Goal: Task Accomplishment & Management: Complete application form

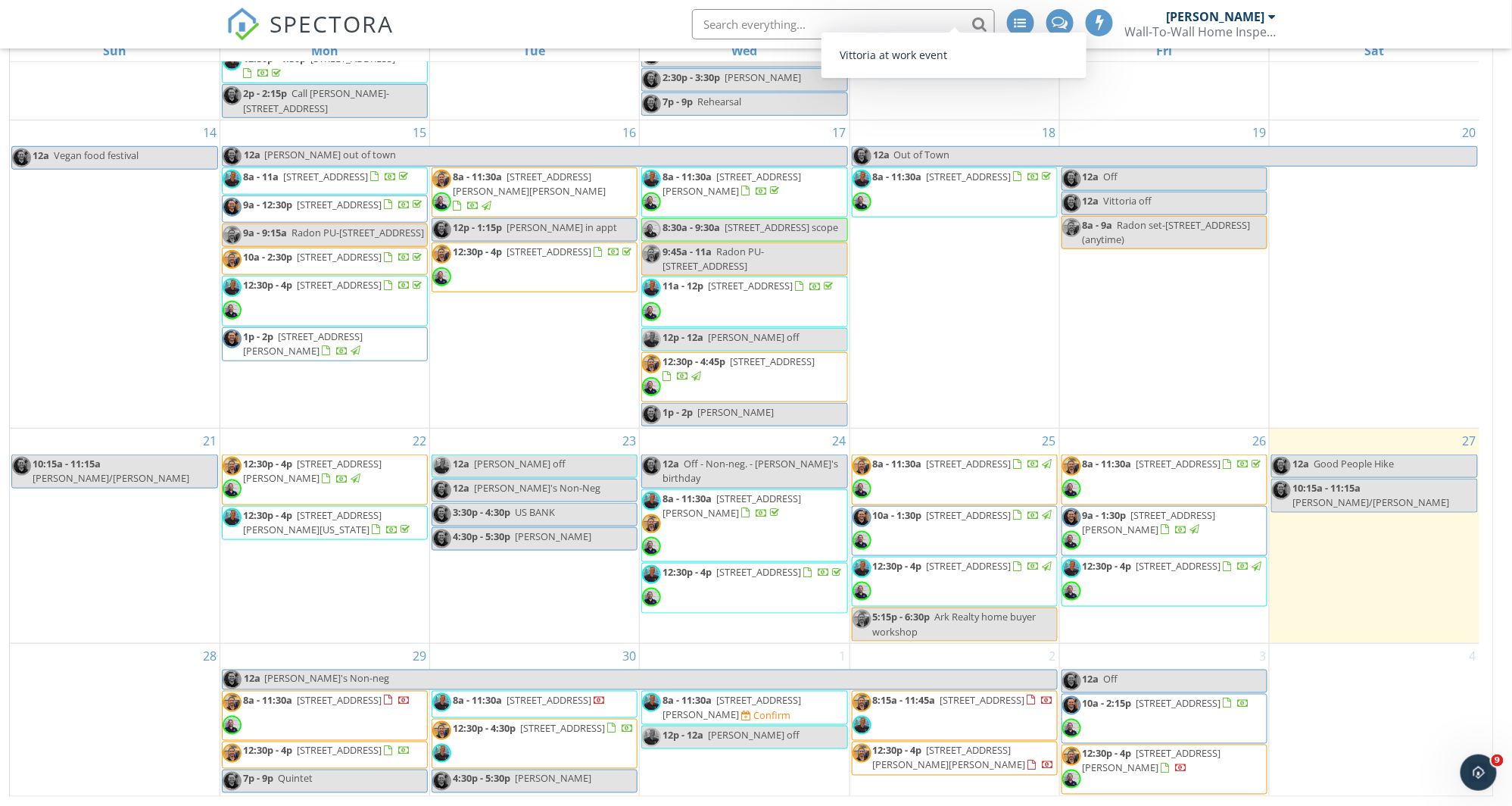
scroll to position [246, 0]
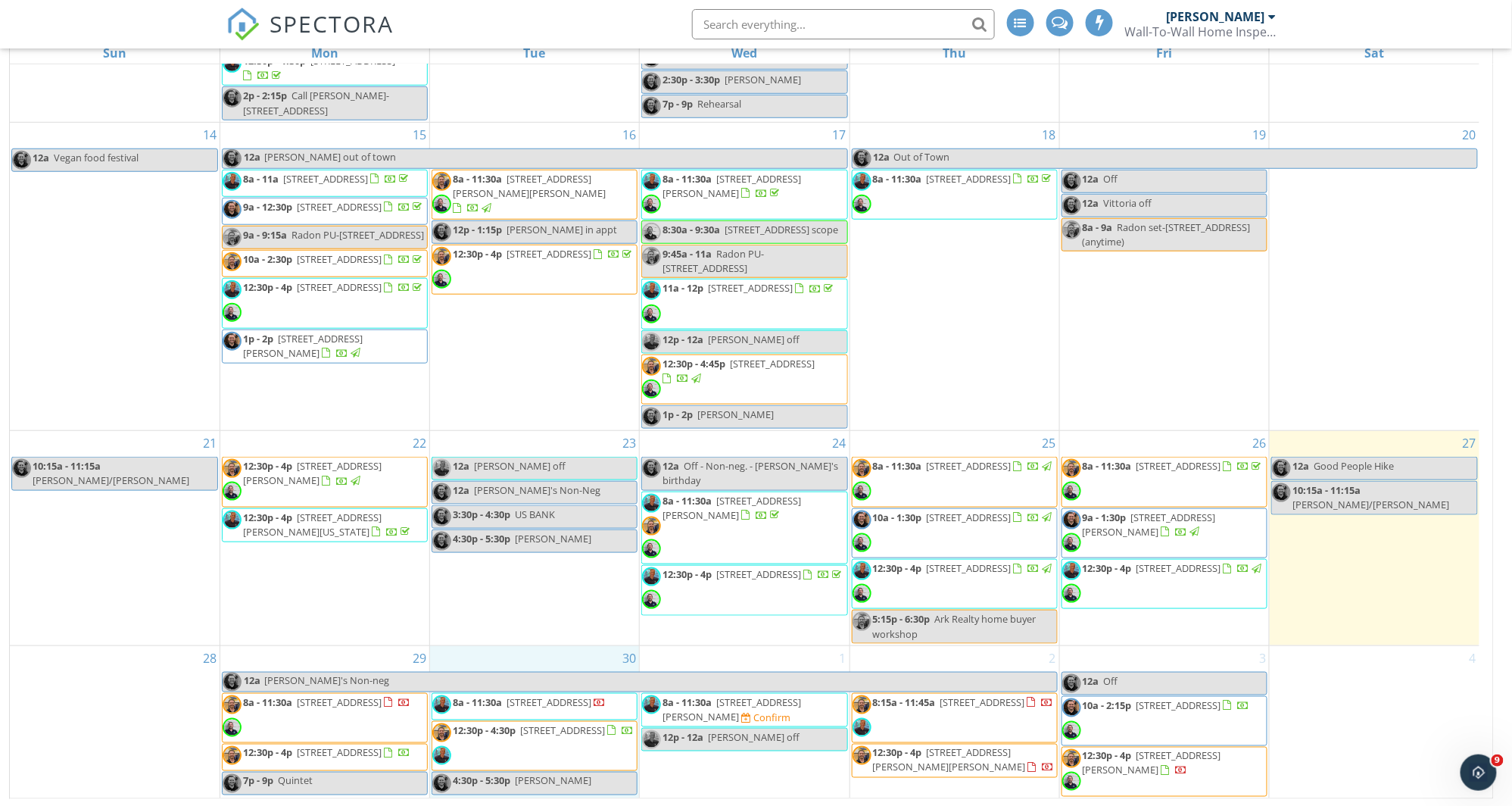
click at [468, 647] on div "30 8a - 11:30a [STREET_ADDRESS] 12:30p - 4:30p [STREET_ADDRESS] 4:30p - 5:30p […" at bounding box center [534, 722] width 209 height 153
click at [512, 614] on link "Event" at bounding box center [533, 608] width 78 height 25
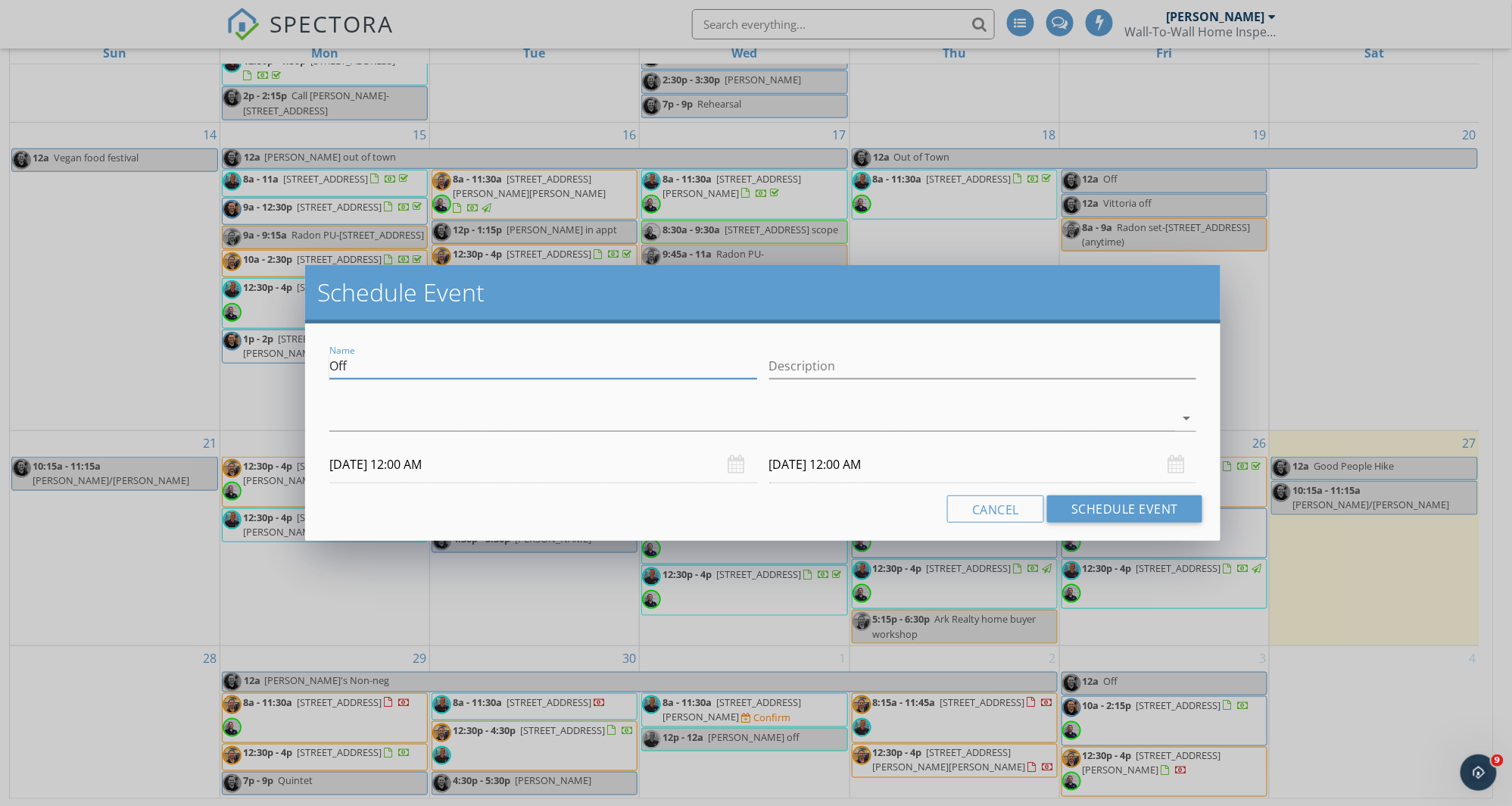
drag, startPoint x: 458, startPoint y: 355, endPoint x: 317, endPoint y: 363, distance: 141.2
click at [317, 363] on div "Name Off Description arrow_drop_down [DATE] 12:00 AM [DATE] 12:00 AM Cancel Sch…" at bounding box center [762, 432] width 915 height 217
click at [1027, 511] on button "Cancel" at bounding box center [995, 508] width 97 height 27
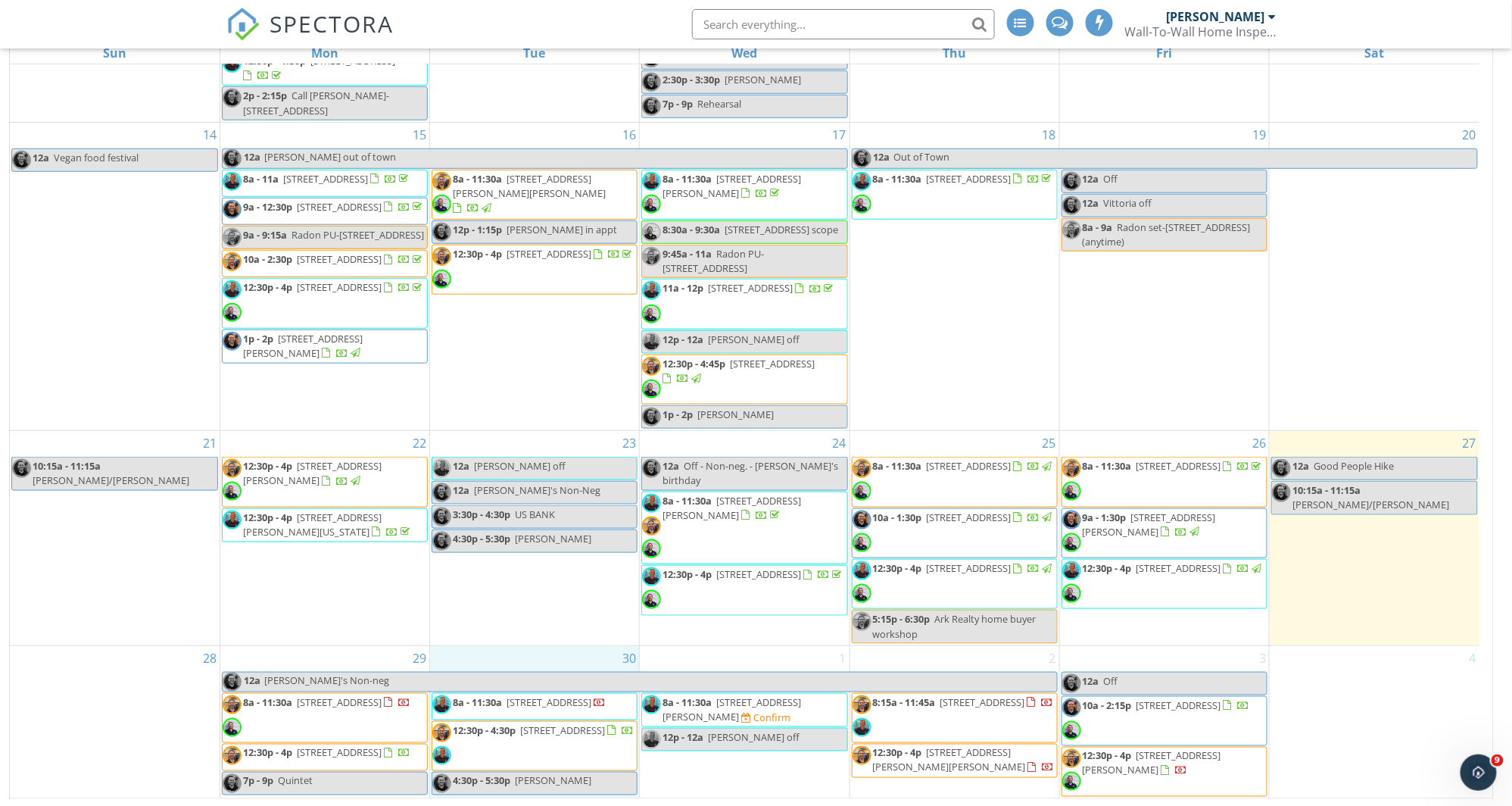
click at [574, 648] on div "30 8a - 11:30a [STREET_ADDRESS] 12:30p - 4:30p [STREET_ADDRESS] 4:30p - 5:30p […" at bounding box center [534, 722] width 209 height 153
click at [546, 594] on link "Inspection" at bounding box center [533, 586] width 78 height 25
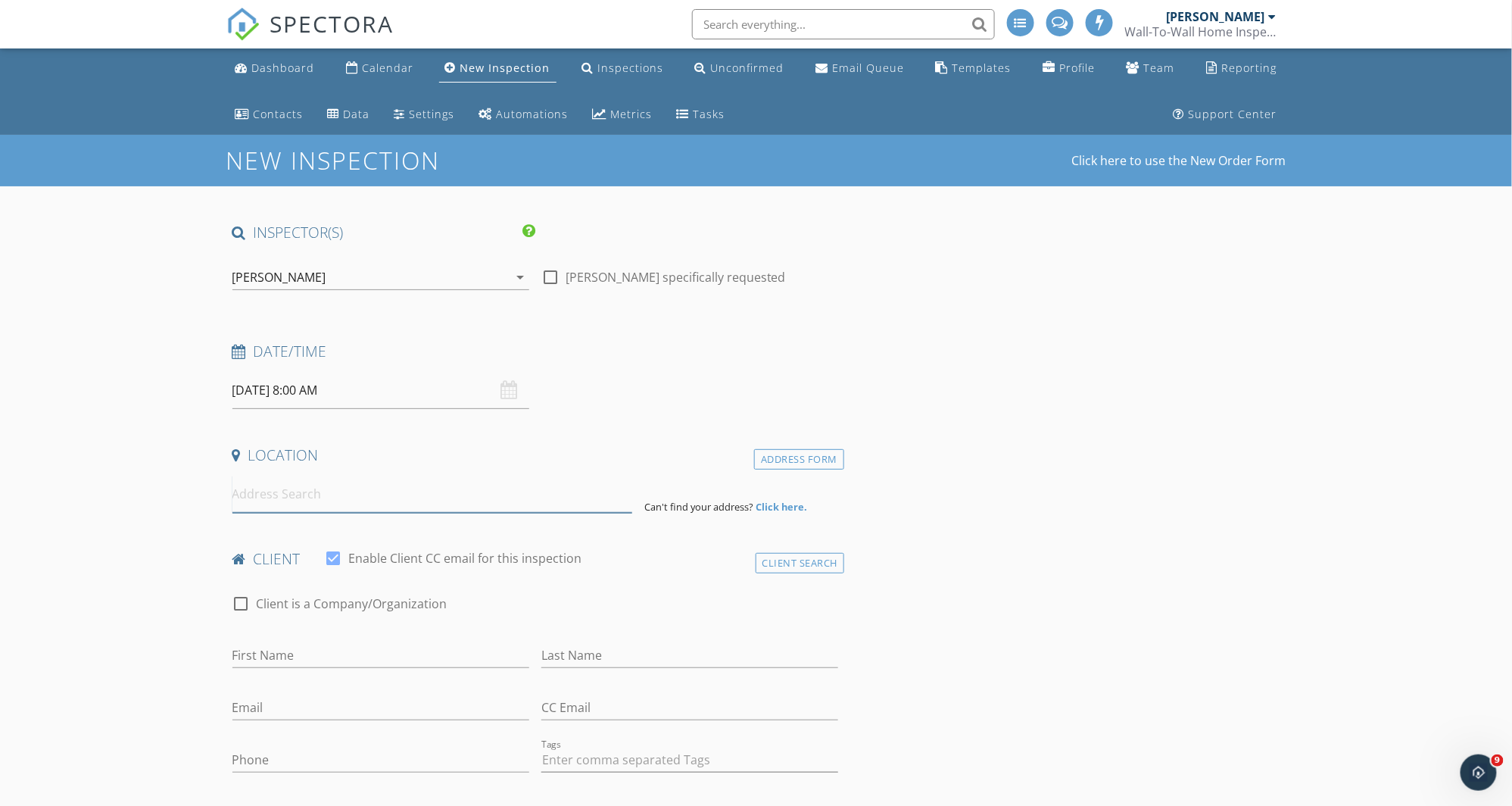
click at [336, 496] on input at bounding box center [432, 494] width 400 height 37
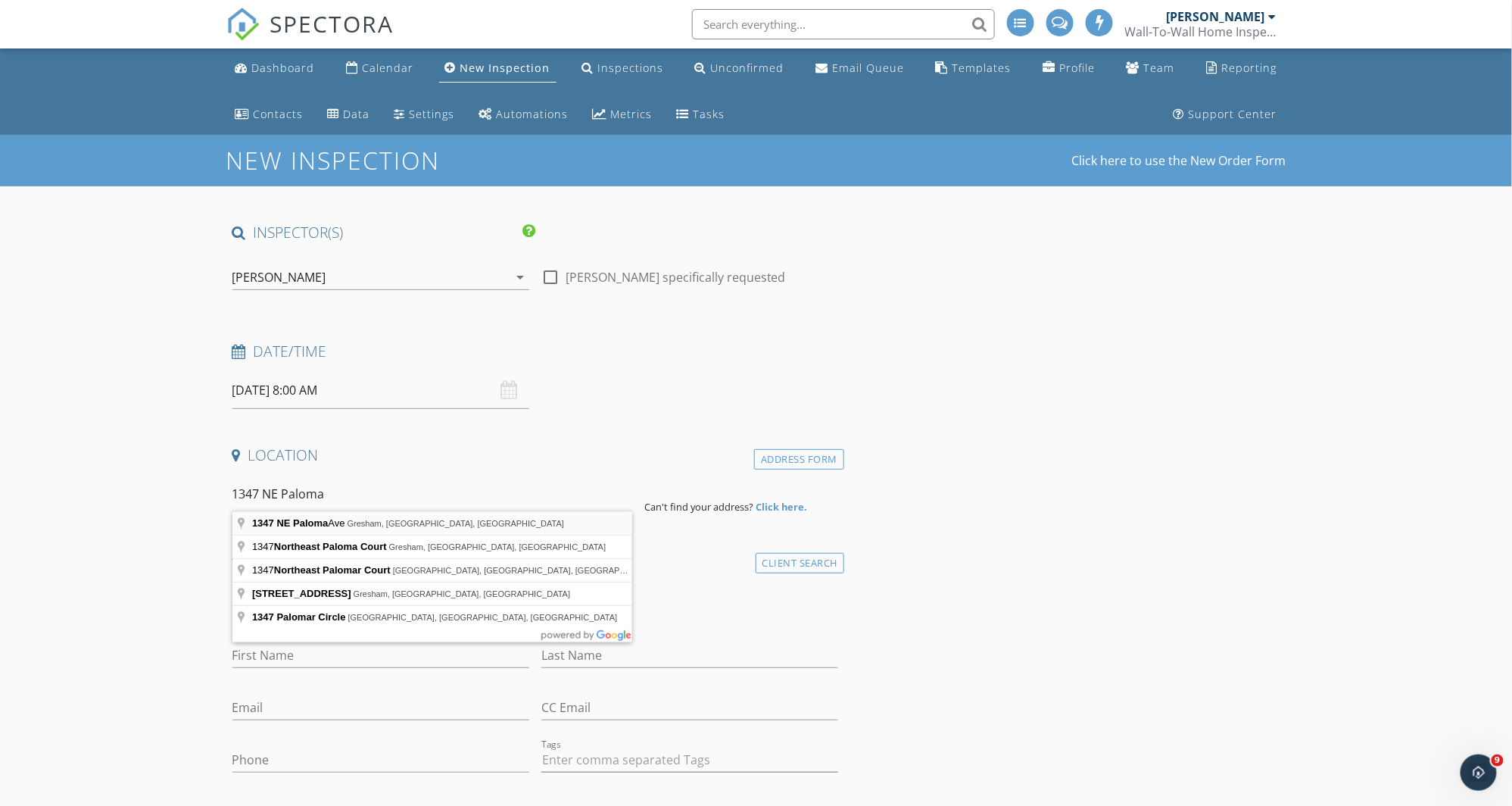
type input "1347 NE Paloma Ave, Gresham, OR, USA"
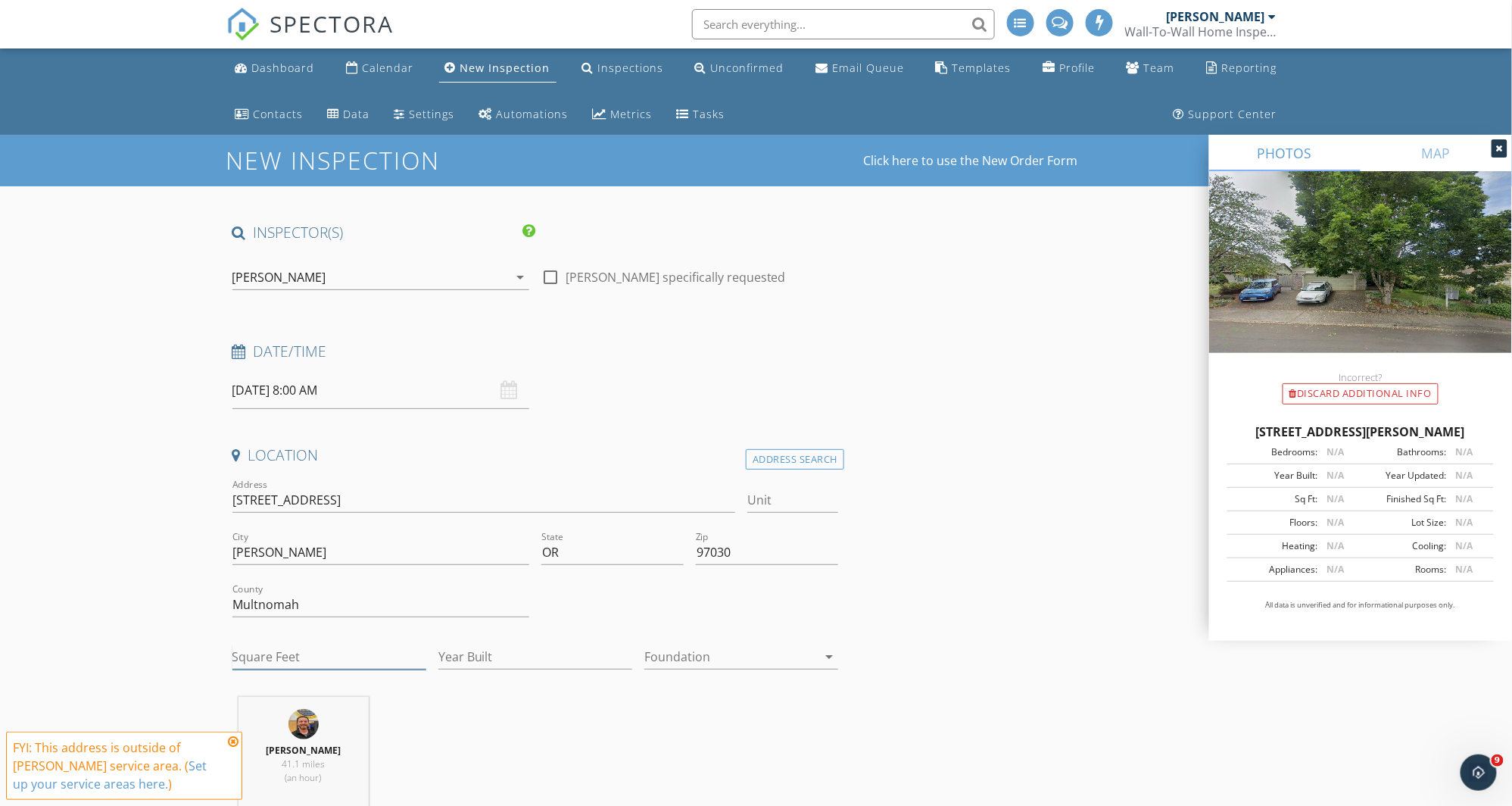
click at [356, 651] on input "Square Feet" at bounding box center [329, 657] width 194 height 25
type input "1696"
type input "1995"
click at [815, 653] on div at bounding box center [731, 656] width 173 height 25
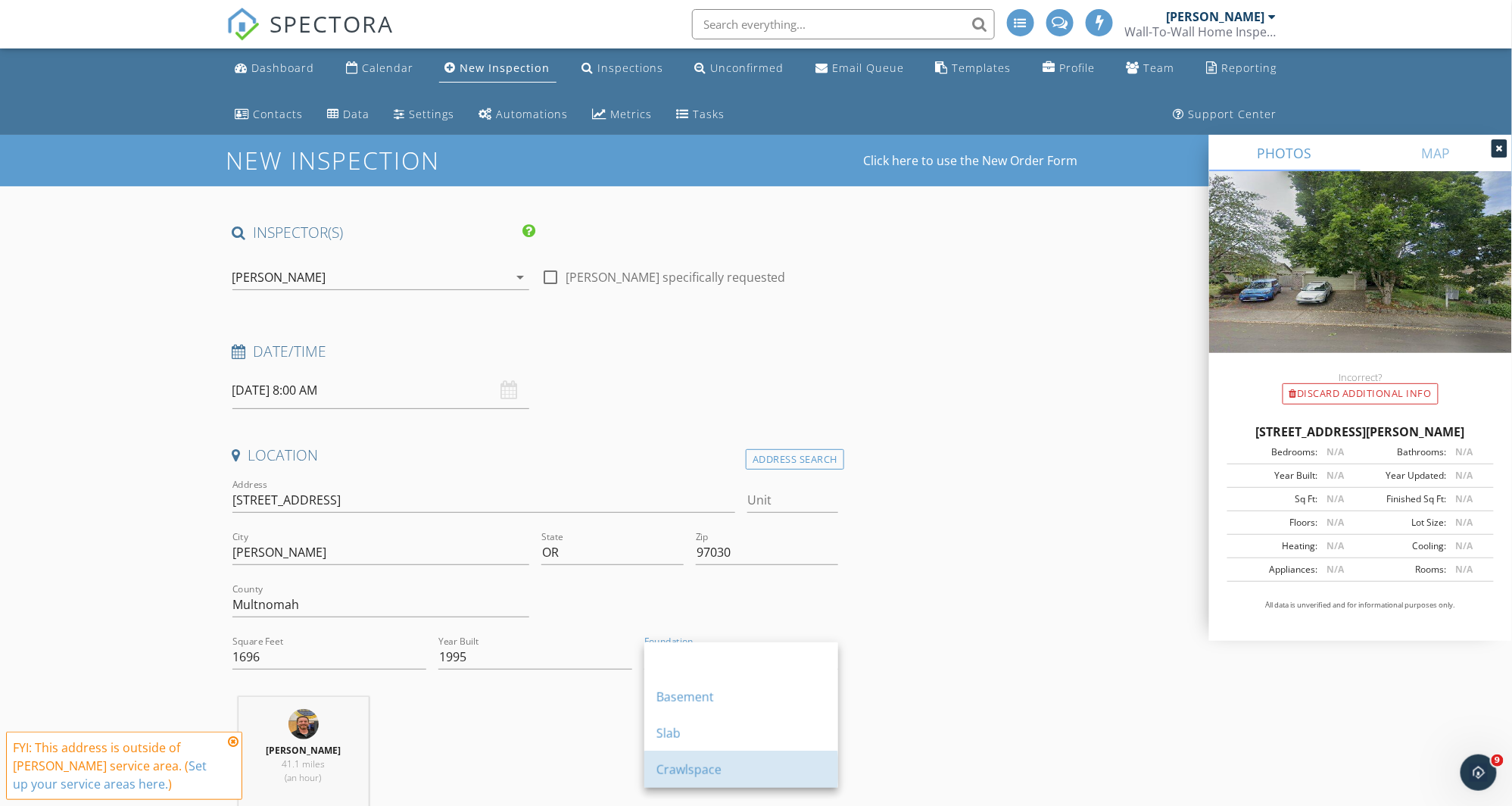
click at [792, 755] on div "Crawlspace" at bounding box center [741, 770] width 169 height 36
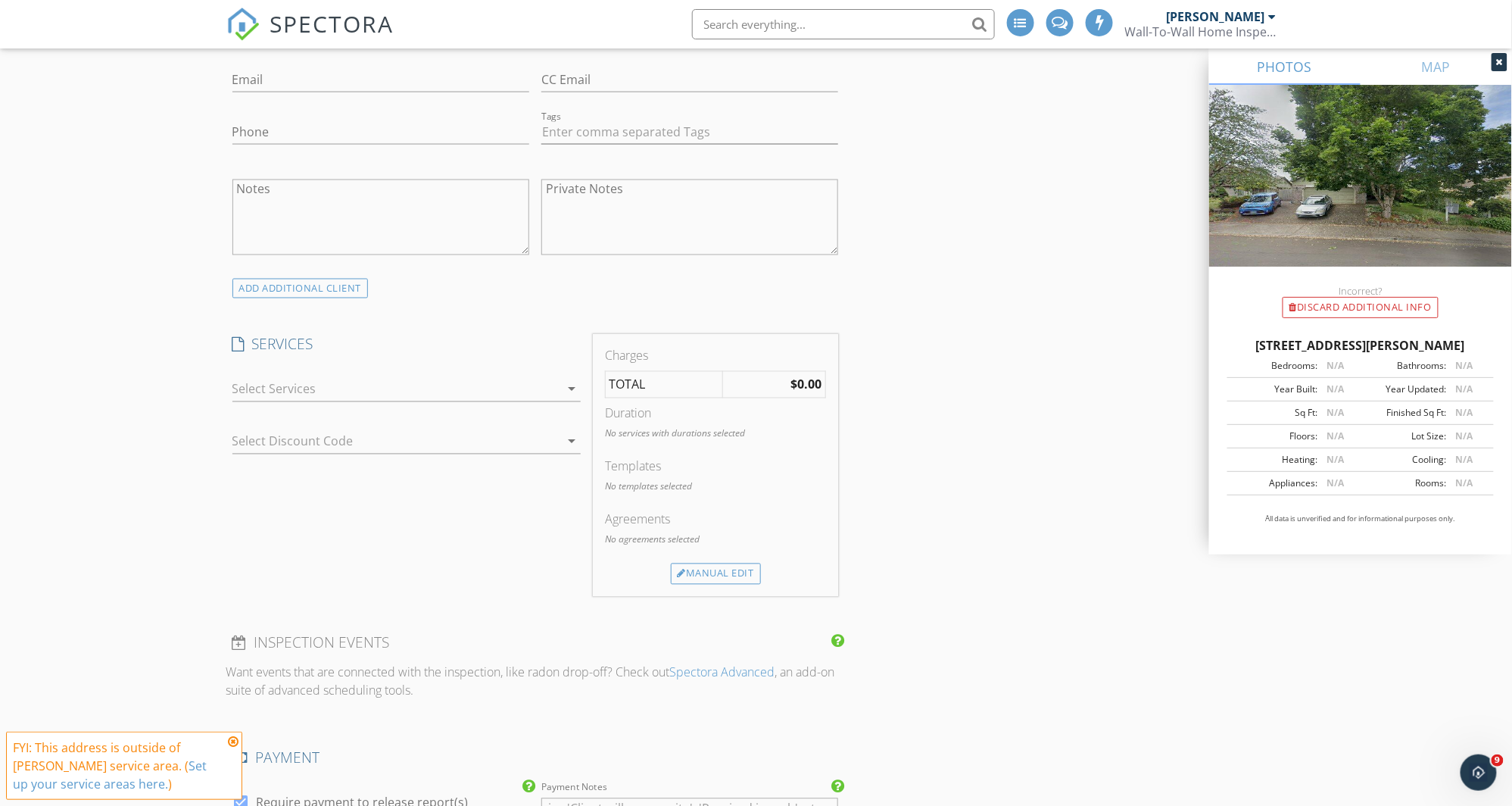
scroll to position [940, 0]
click at [372, 390] on div at bounding box center [396, 386] width 327 height 25
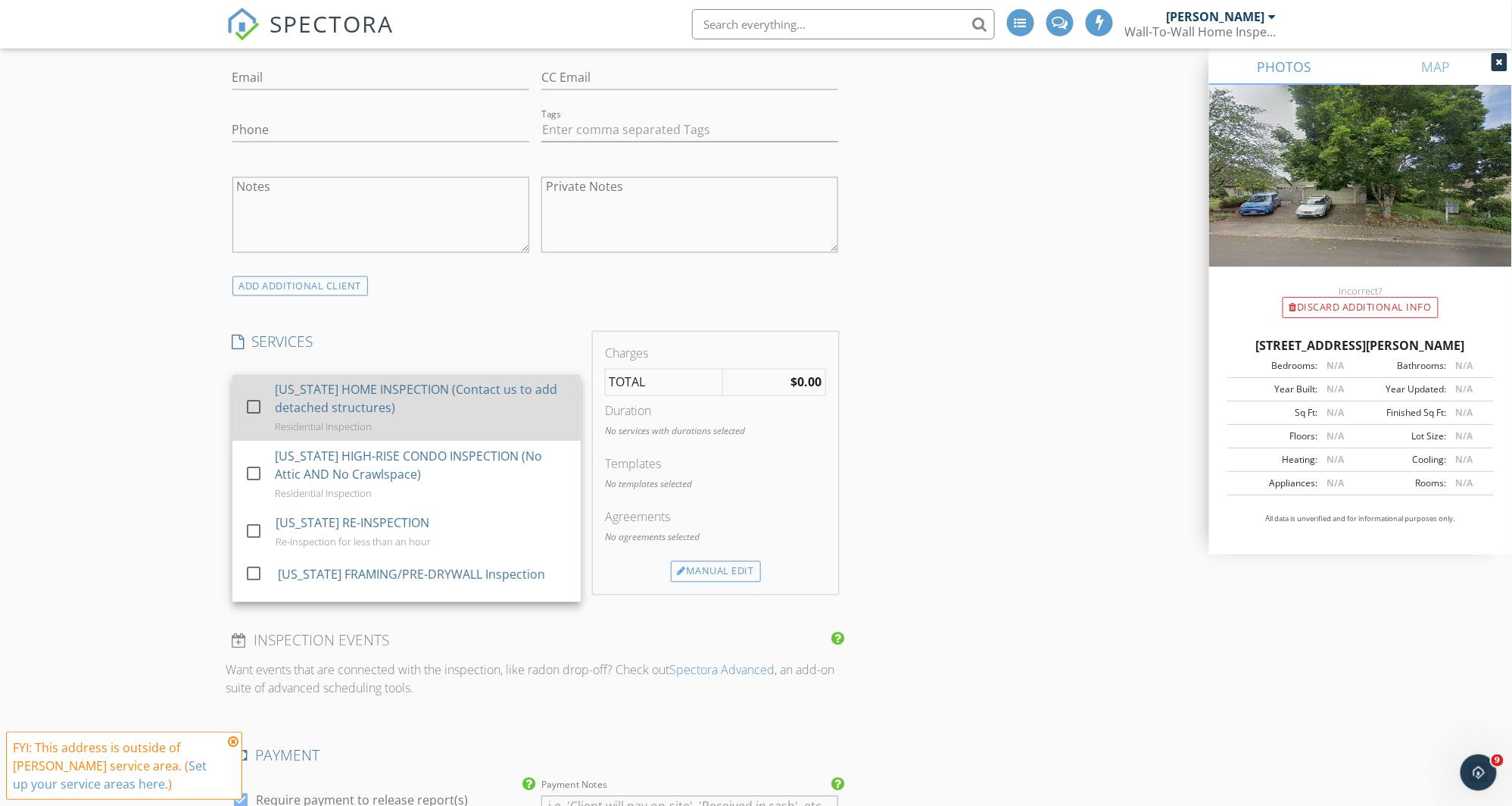
click at [372, 390] on div "[US_STATE] HOME INSPECTION (Contact us to add detached structures)" at bounding box center [421, 399] width 294 height 36
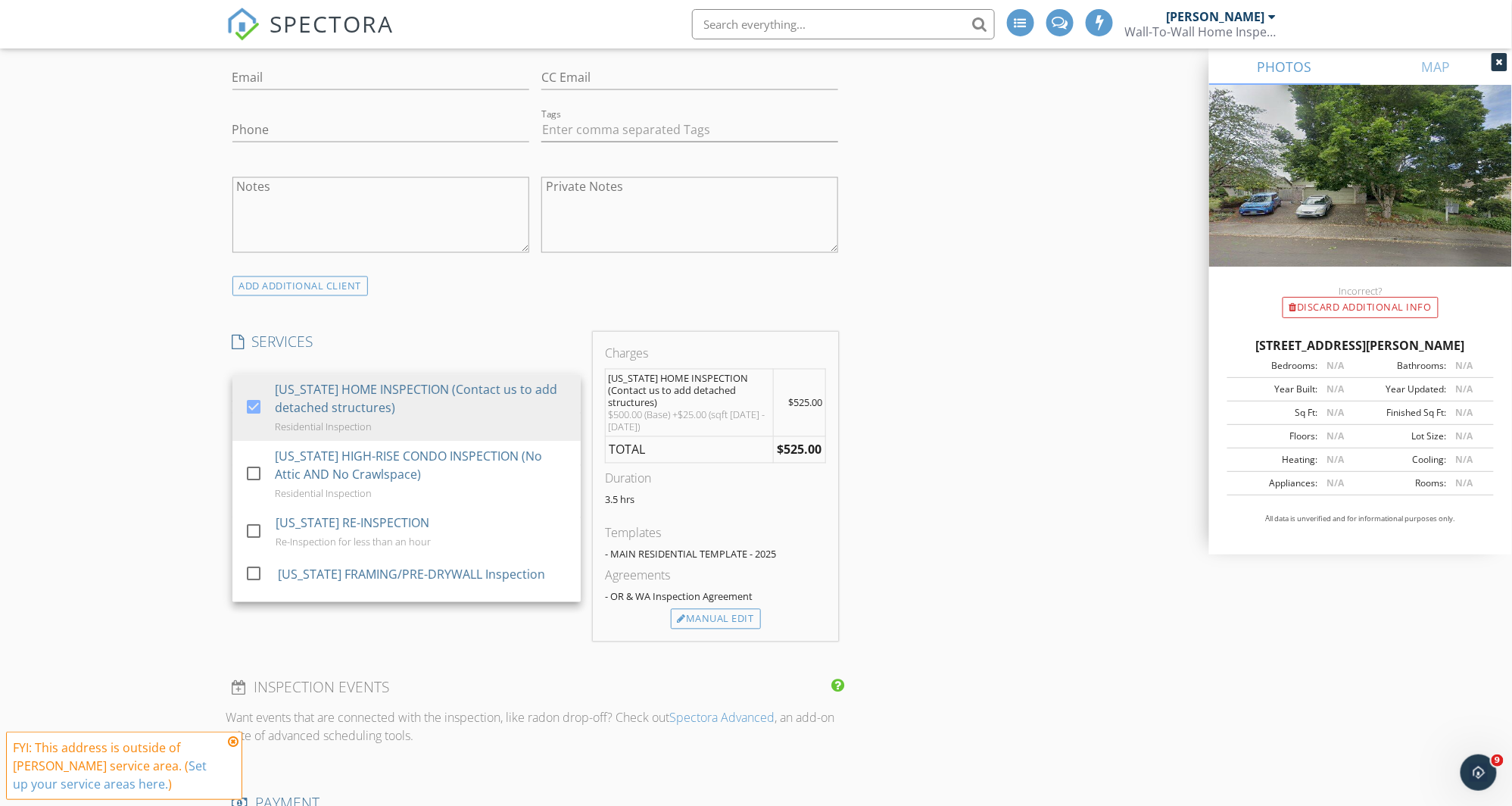
click at [173, 418] on div "New Inspection Click here to use the New Order Form INSPECTOR(S) check_box Chri…" at bounding box center [756, 754] width 1512 height 3119
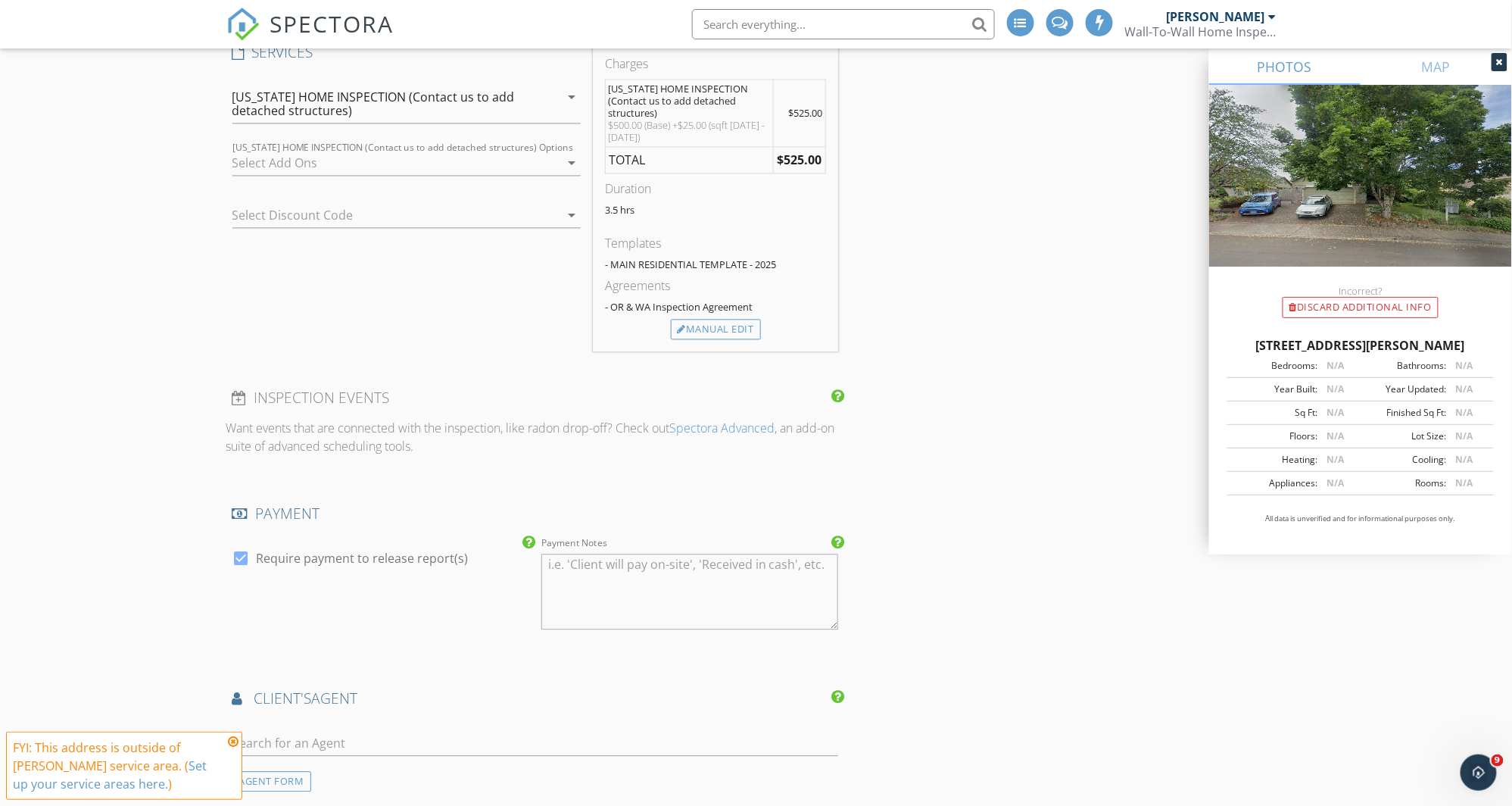
scroll to position [1243, 0]
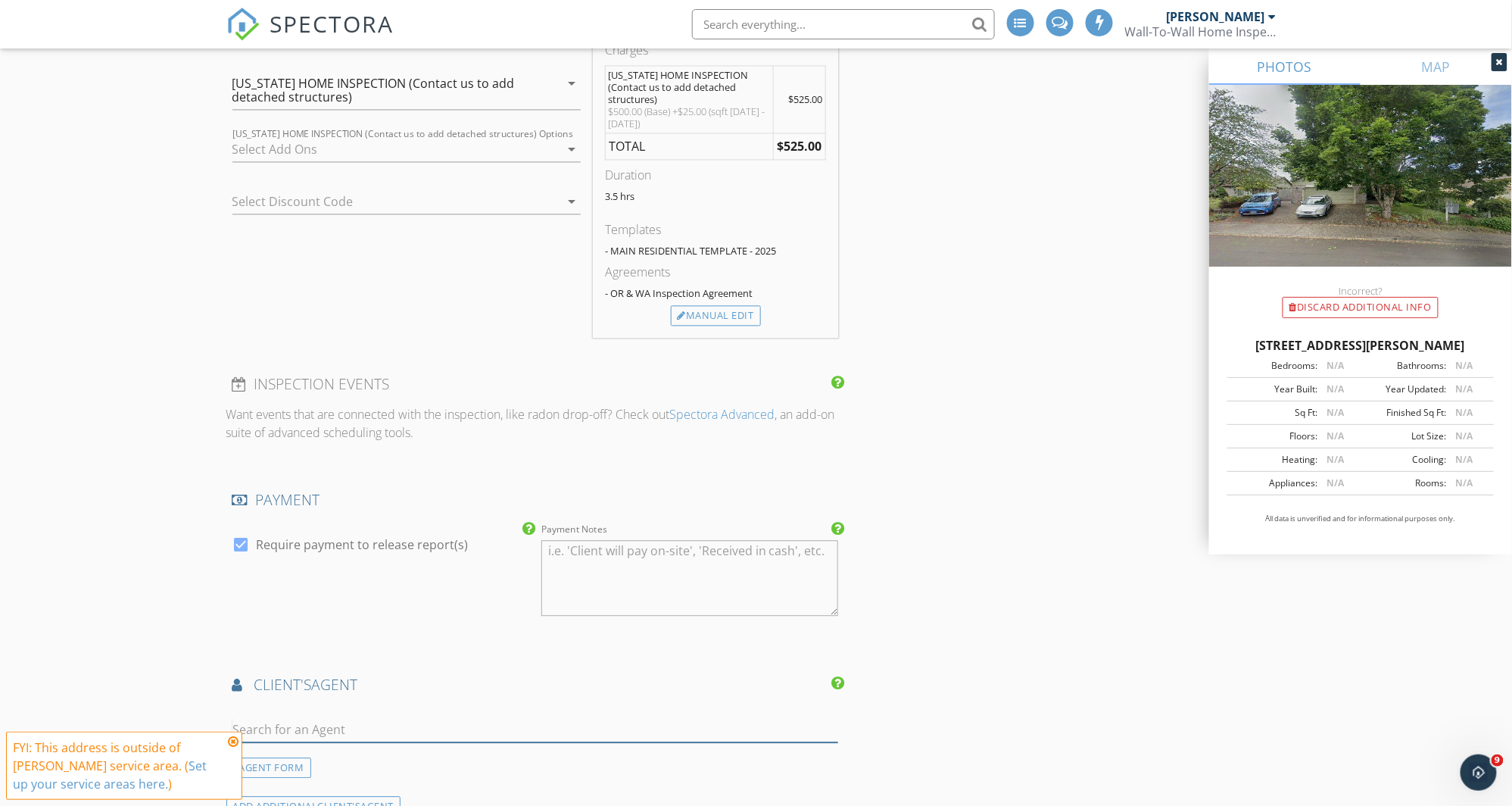
click at [372, 717] on input "text" at bounding box center [536, 730] width 606 height 25
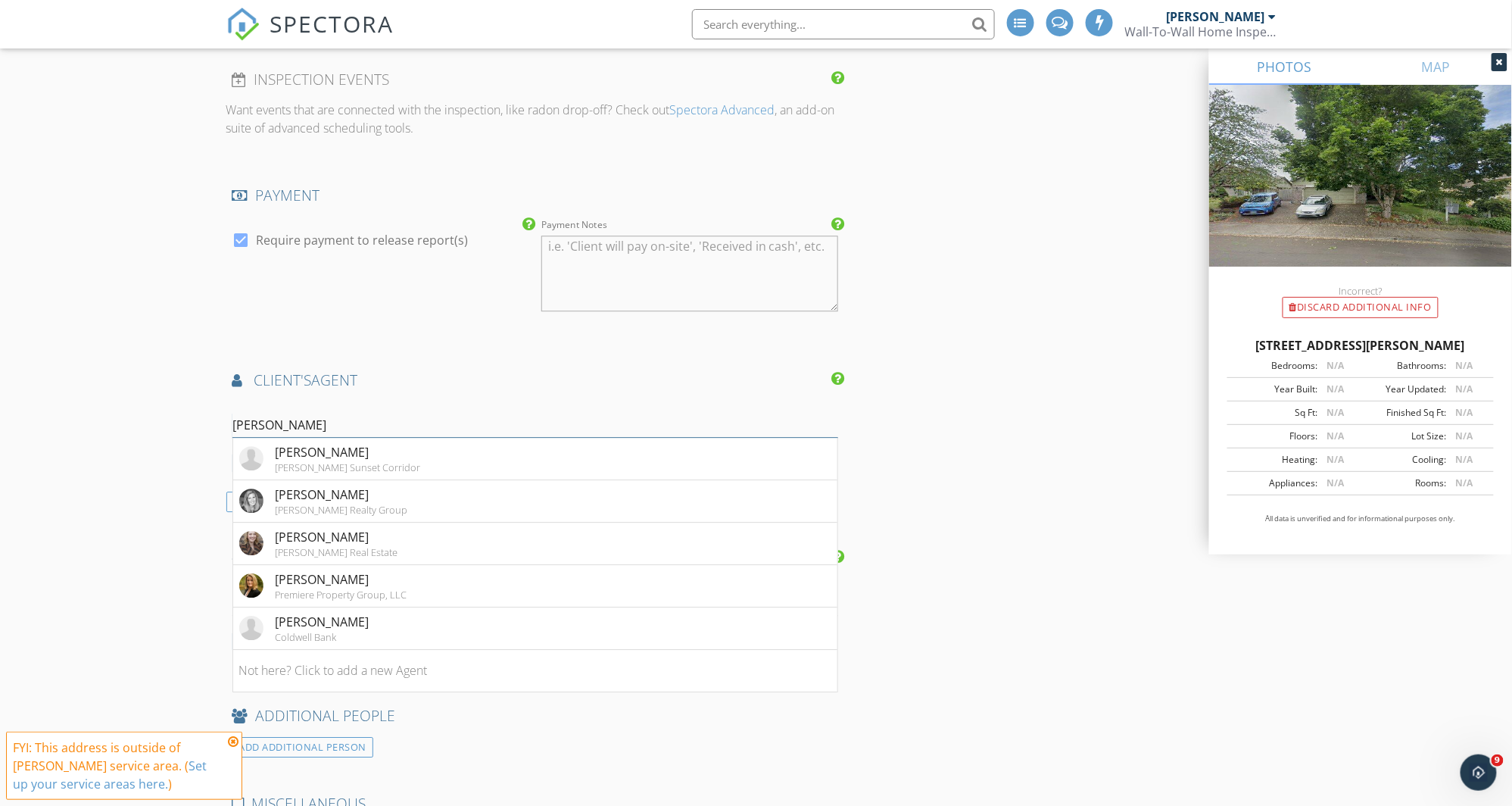
scroll to position [1557, 0]
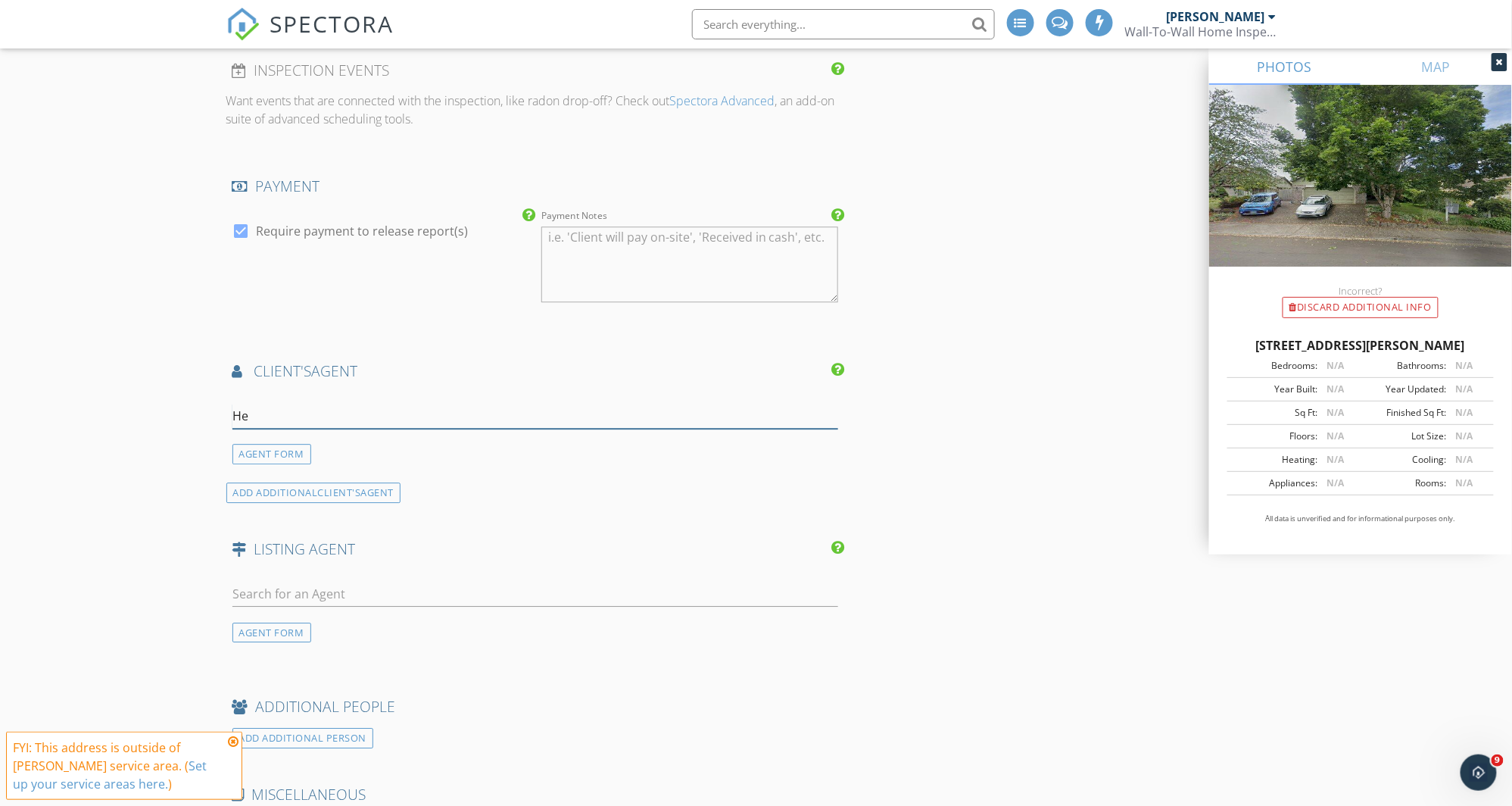
type input "H"
type input "They"
drag, startPoint x: 435, startPoint y: 399, endPoint x: 450, endPoint y: 436, distance: 39.9
click at [450, 436] on li "Heather Theiss Urban Nest Realty" at bounding box center [536, 450] width 605 height 43
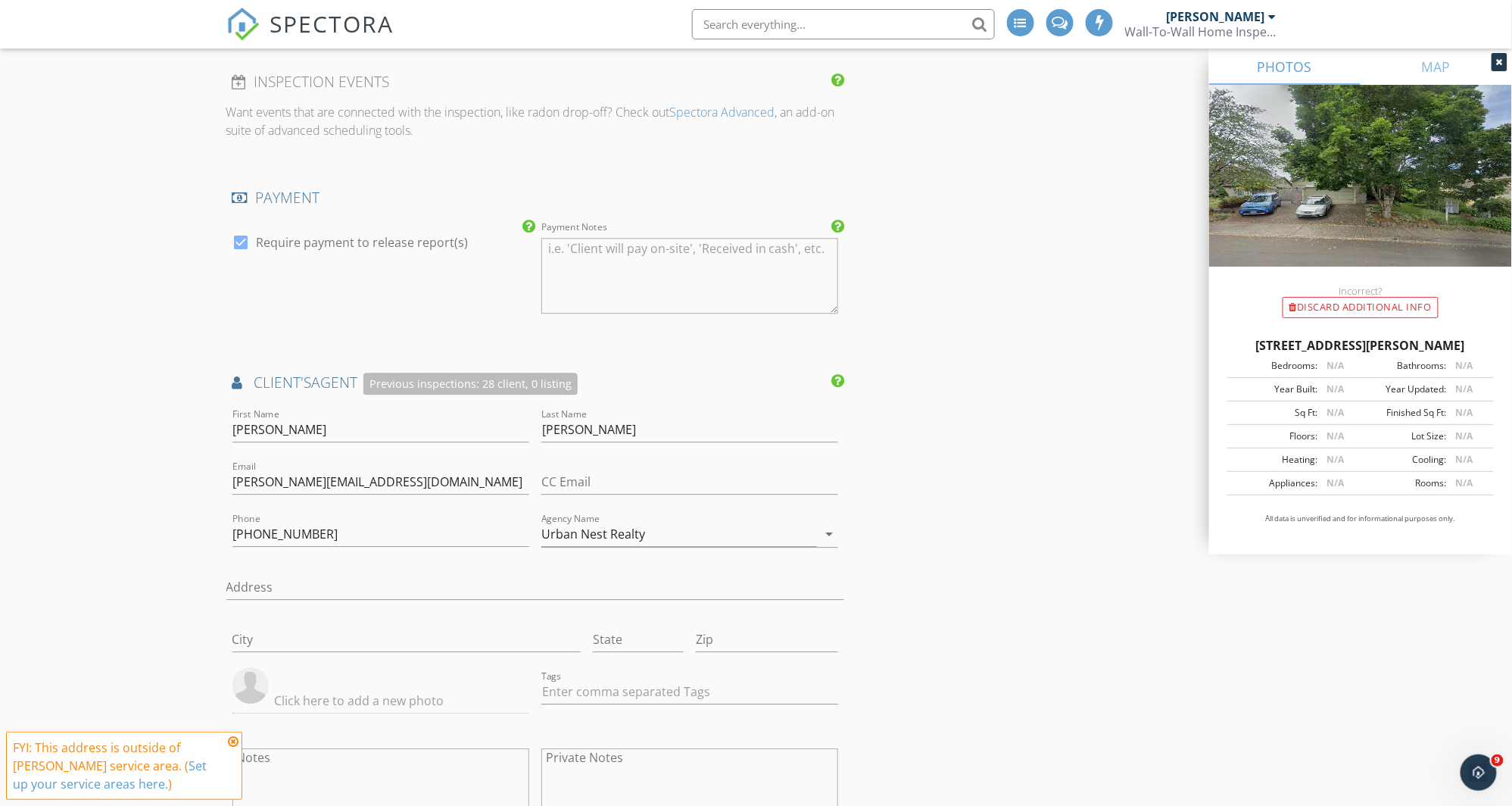
scroll to position [1548, 0]
click at [230, 739] on icon at bounding box center [233, 741] width 10 height 12
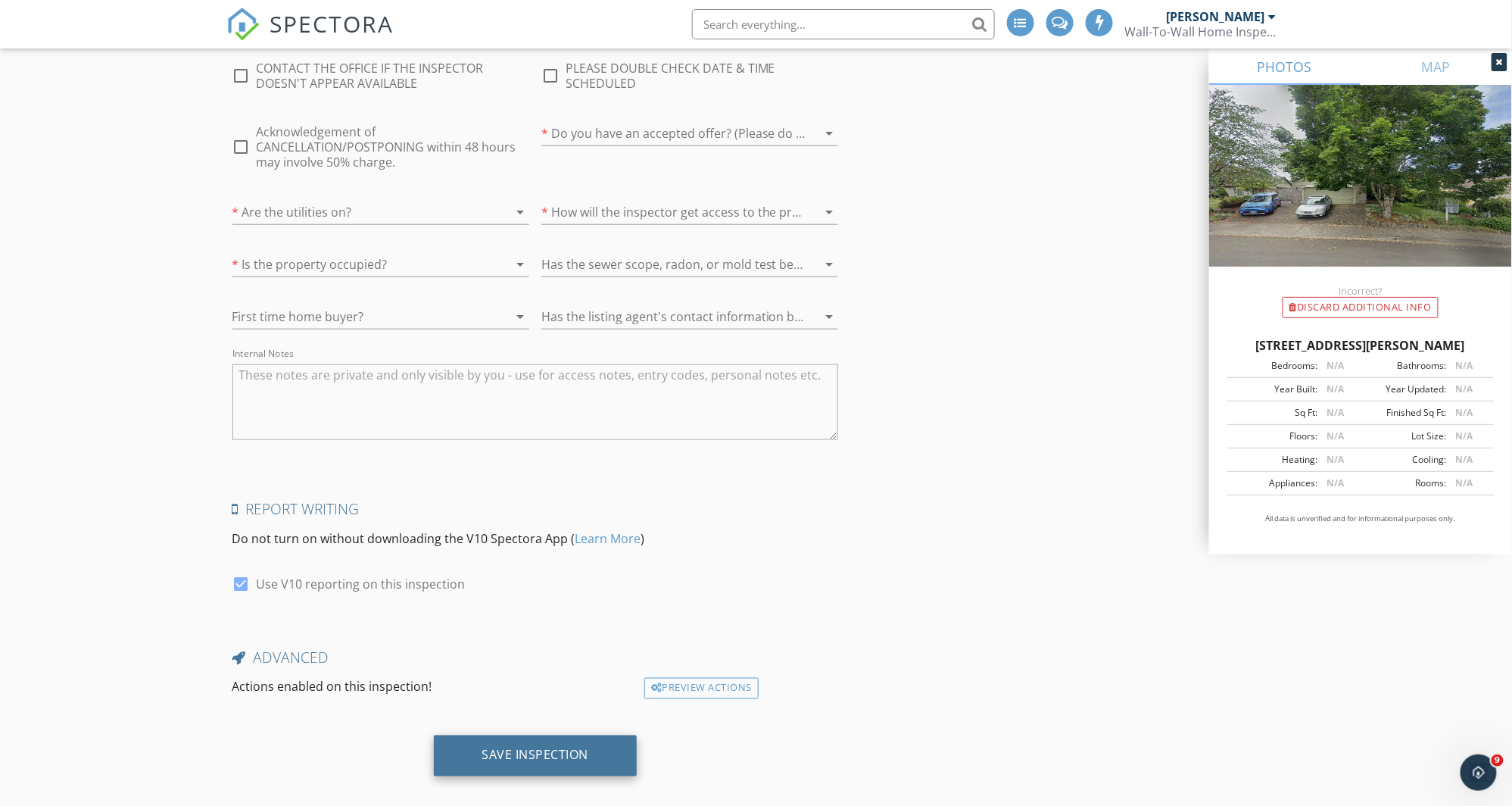
scroll to position [2820, 0]
click at [496, 737] on div "Save Inspection" at bounding box center [535, 758] width 203 height 41
